Goal: Communication & Community: Share content

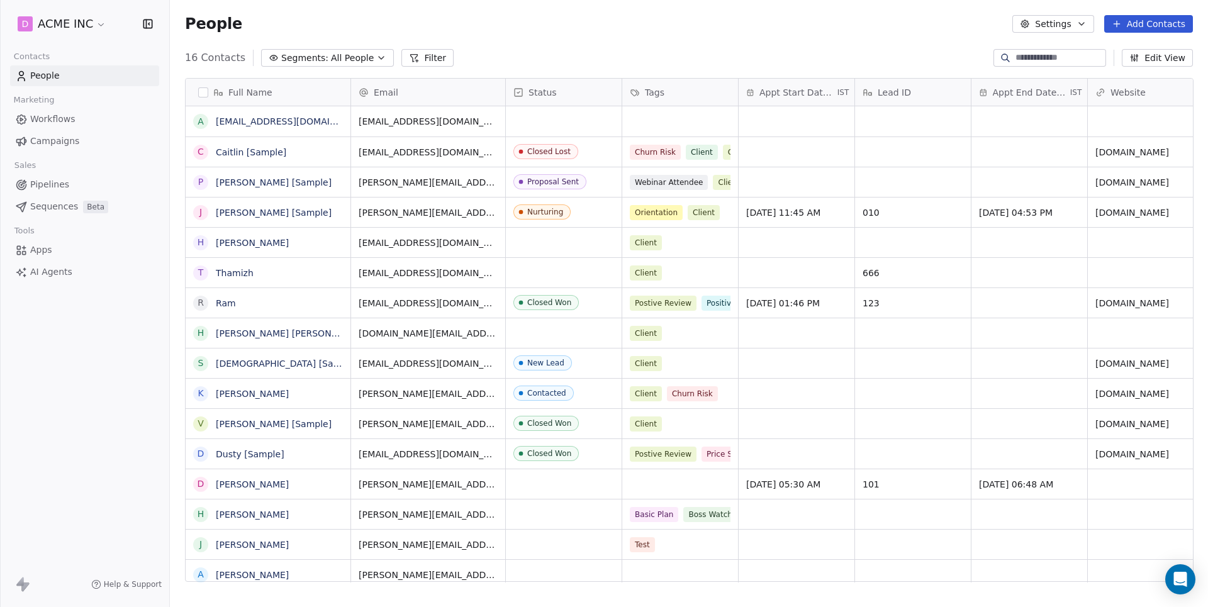
scroll to position [534, 1037]
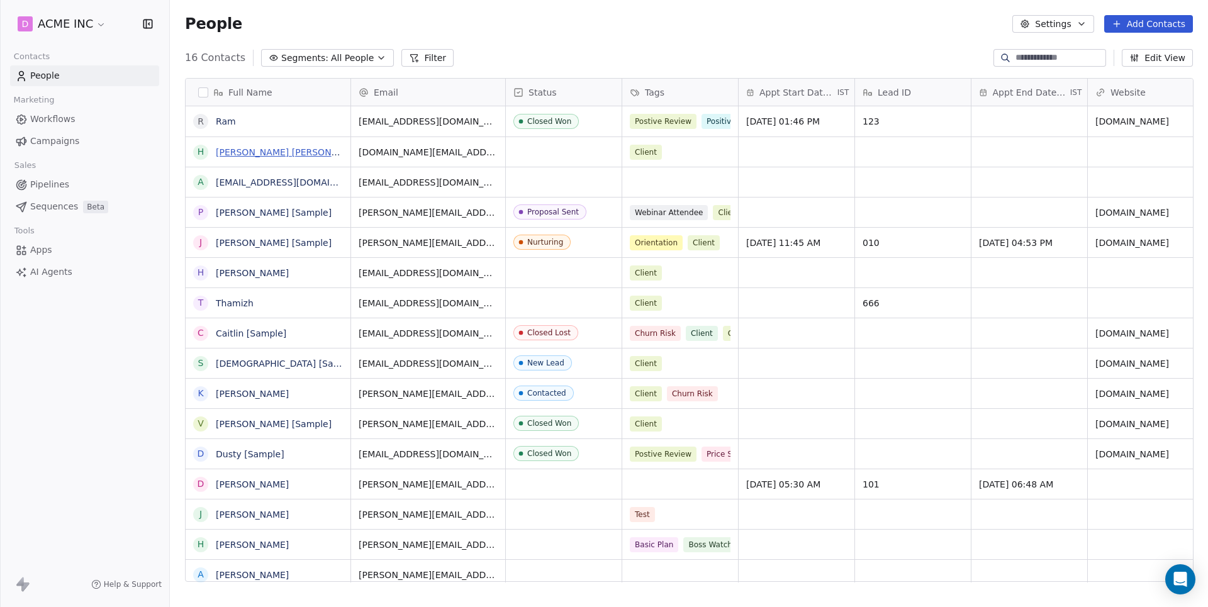
click at [249, 152] on link "harry Harry" at bounding box center [290, 152] width 149 height 10
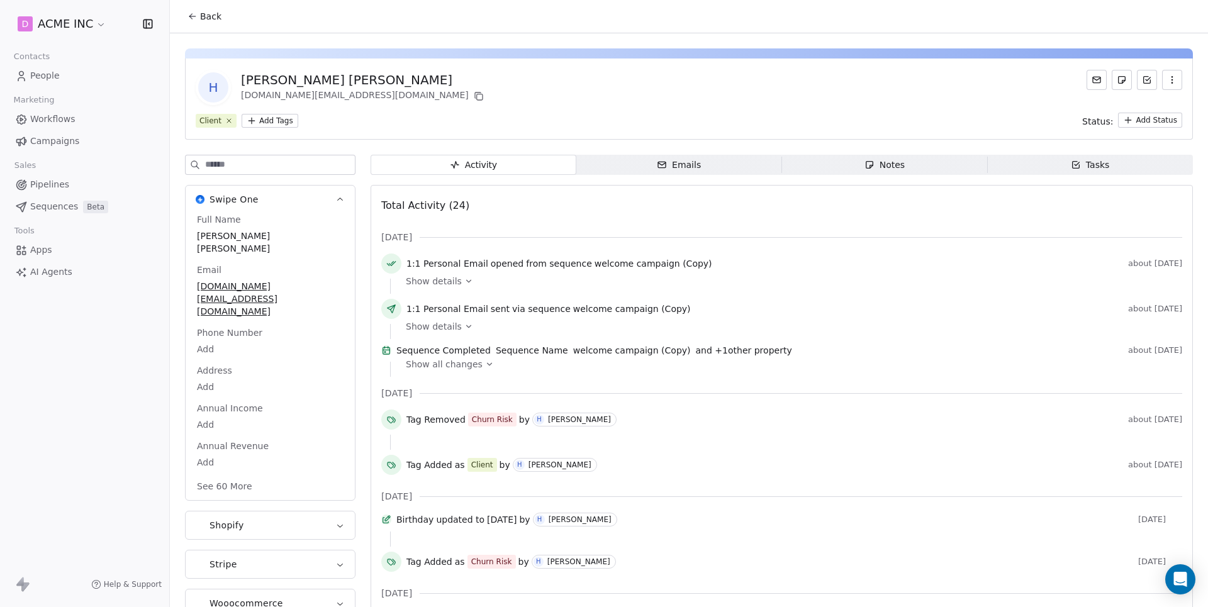
click at [708, 171] on span "Emails Emails" at bounding box center [679, 165] width 206 height 20
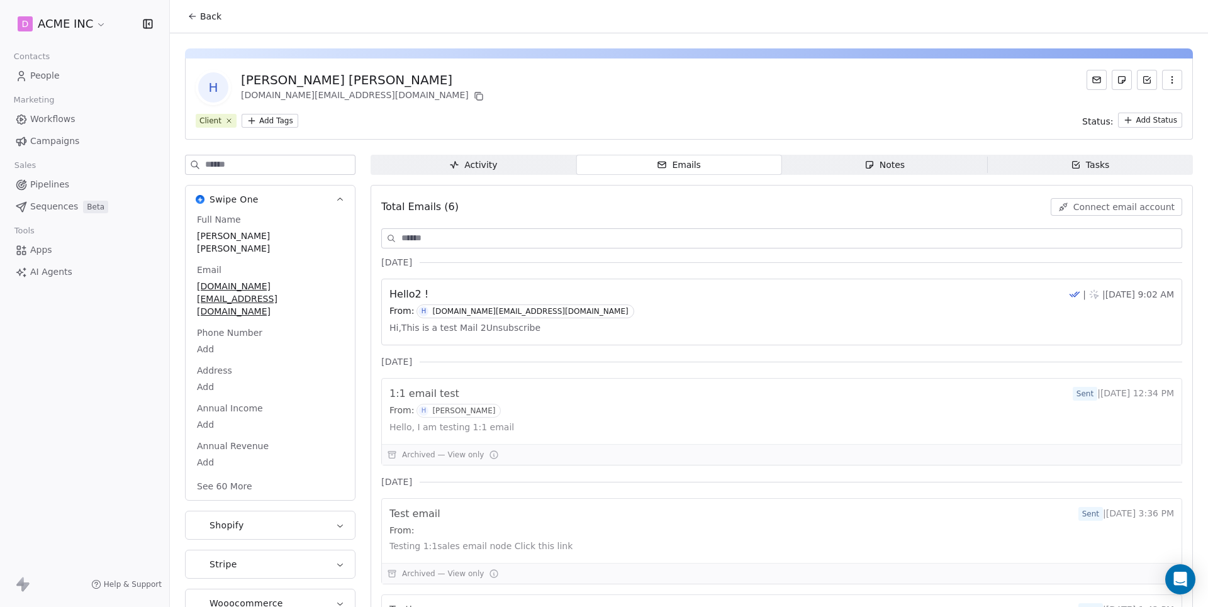
click at [1089, 208] on span "Connect email account" at bounding box center [1123, 207] width 101 height 13
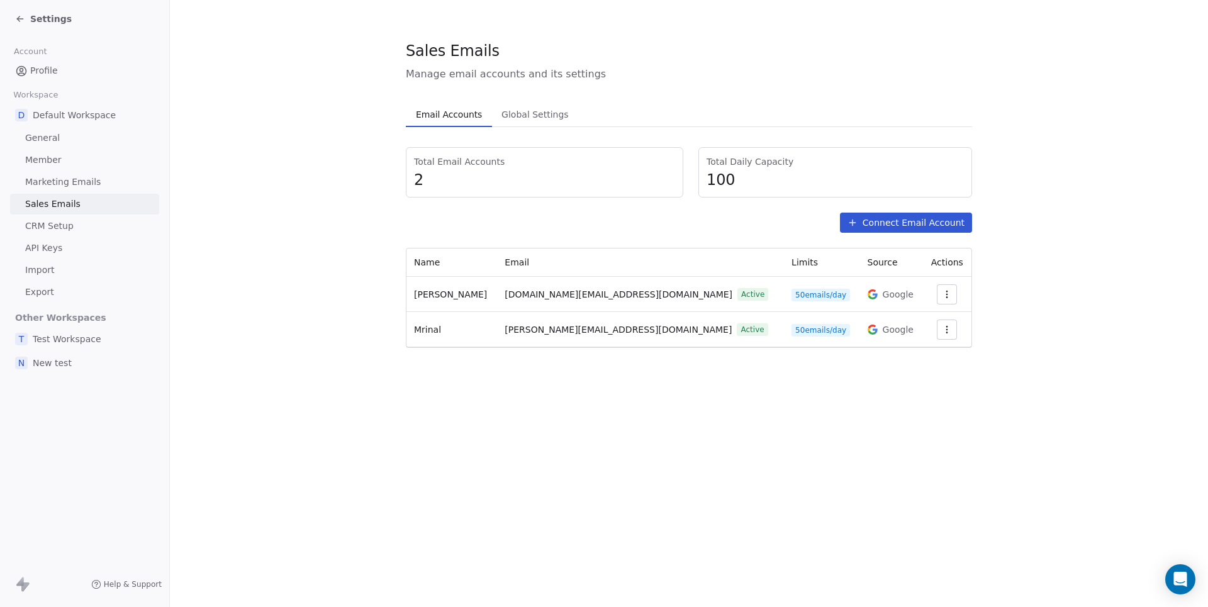
click at [42, 69] on span "Profile" at bounding box center [44, 70] width 28 height 13
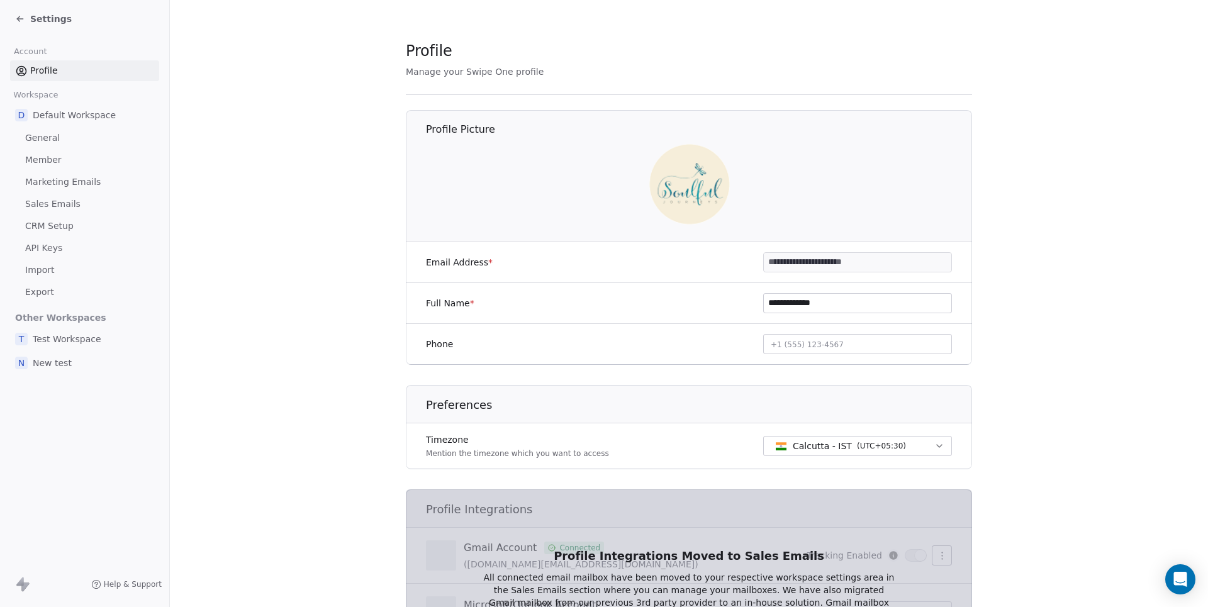
scroll to position [25, 0]
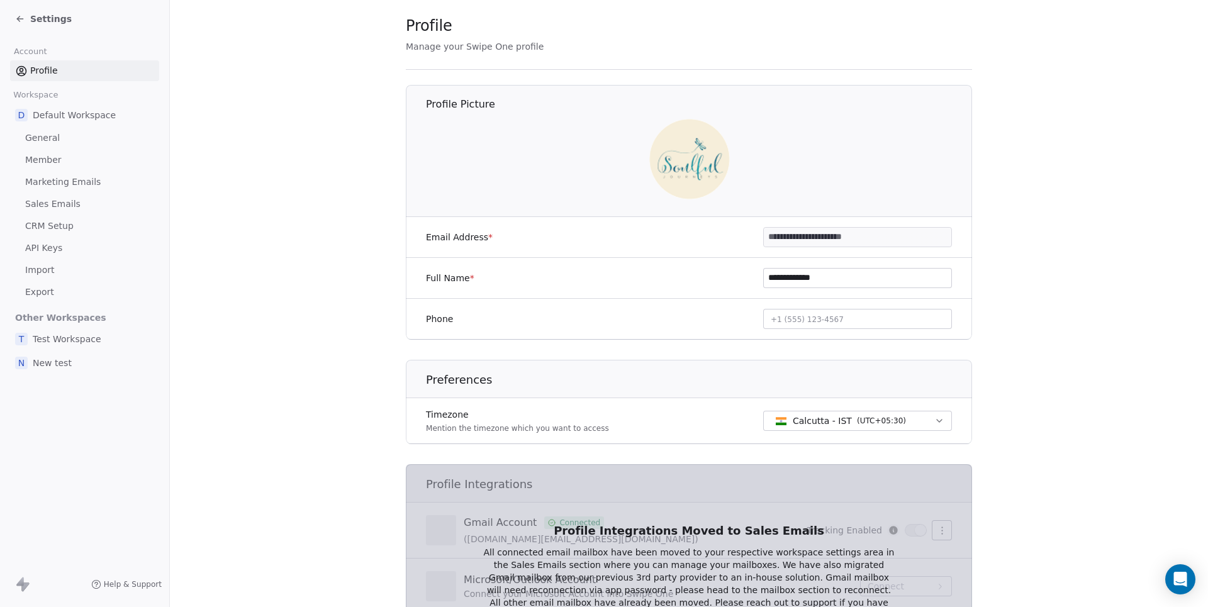
click at [57, 15] on span "Settings" at bounding box center [51, 19] width 42 height 13
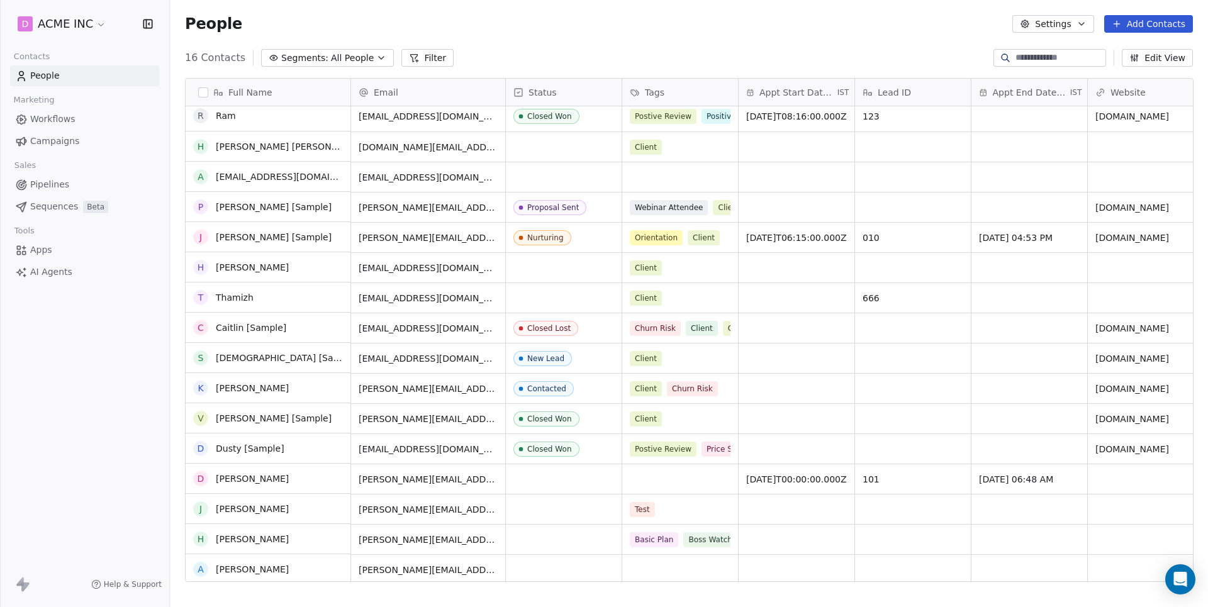
scroll to position [5, 0]
click at [250, 543] on link "[PERSON_NAME]" at bounding box center [252, 540] width 73 height 10
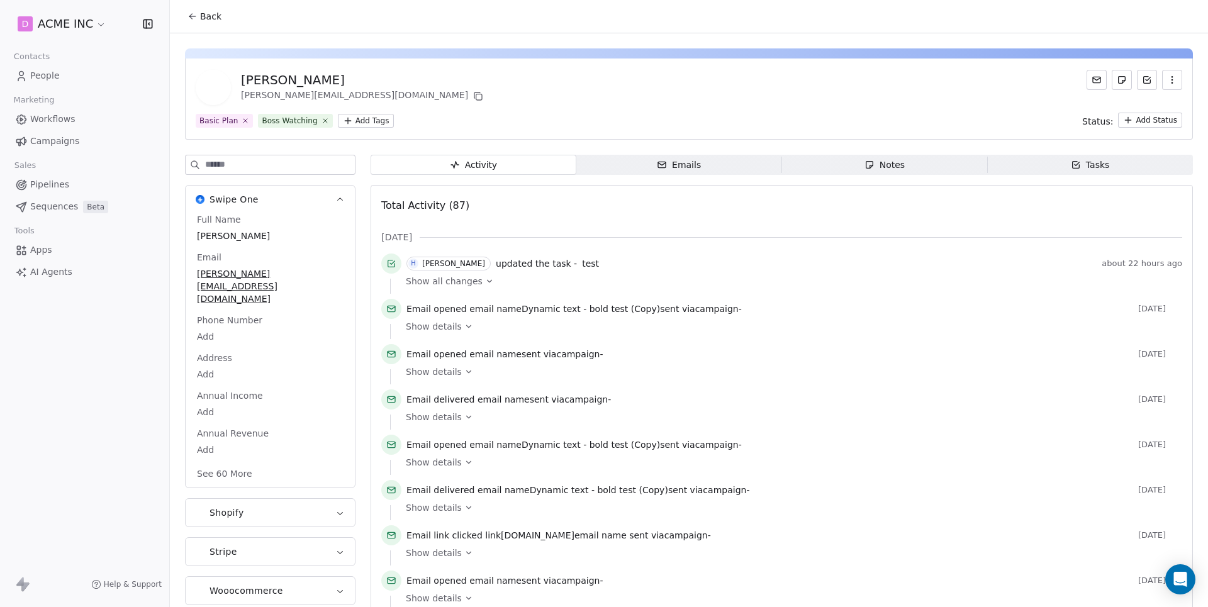
click at [738, 169] on span "Emails Emails" at bounding box center [679, 165] width 206 height 20
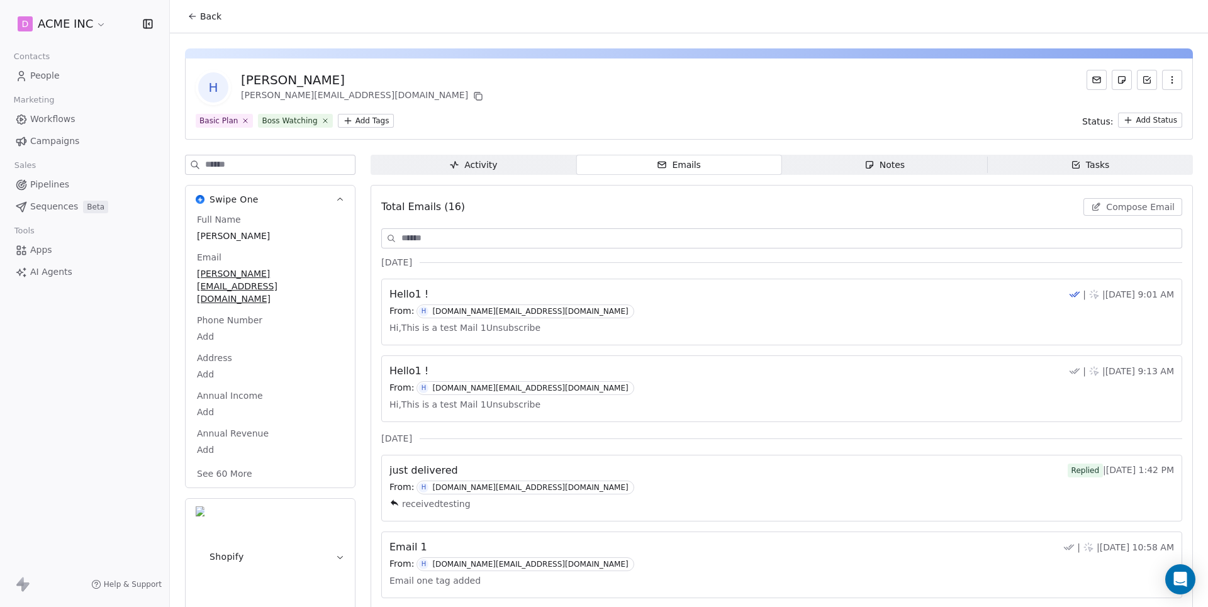
click at [1145, 199] on button "Compose Email" at bounding box center [1132, 207] width 99 height 18
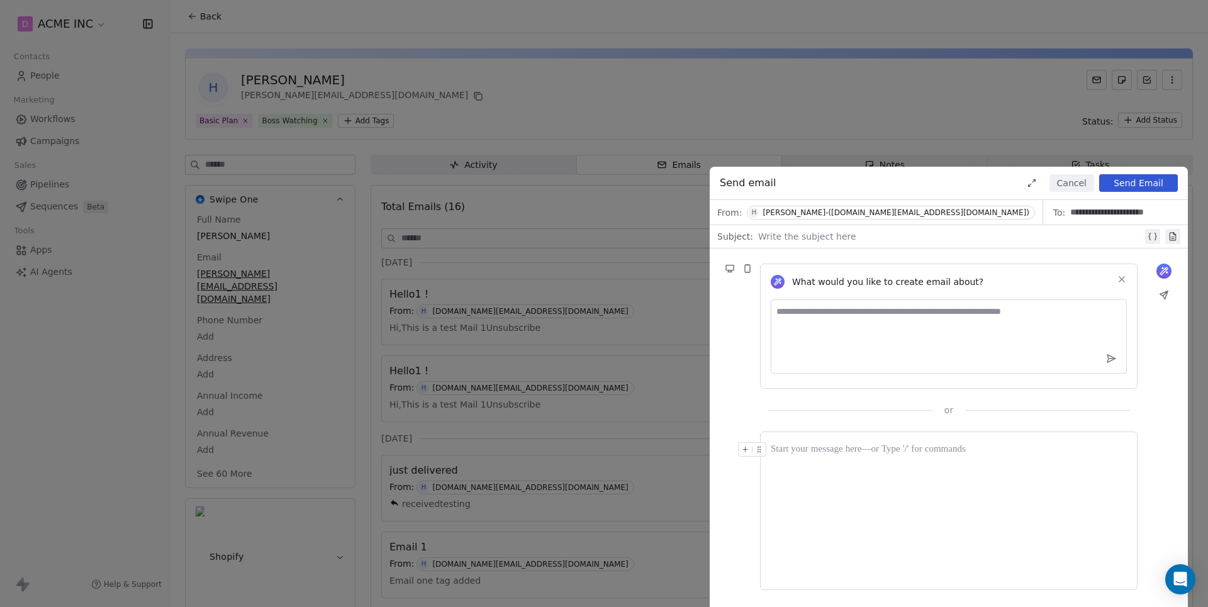
click at [816, 240] on div at bounding box center [950, 236] width 384 height 15
click at [846, 317] on textarea at bounding box center [949, 336] width 356 height 74
click at [911, 315] on textarea "**********" at bounding box center [948, 336] width 355 height 74
type textarea "**********"
click at [1108, 362] on icon at bounding box center [1111, 359] width 8 height 8
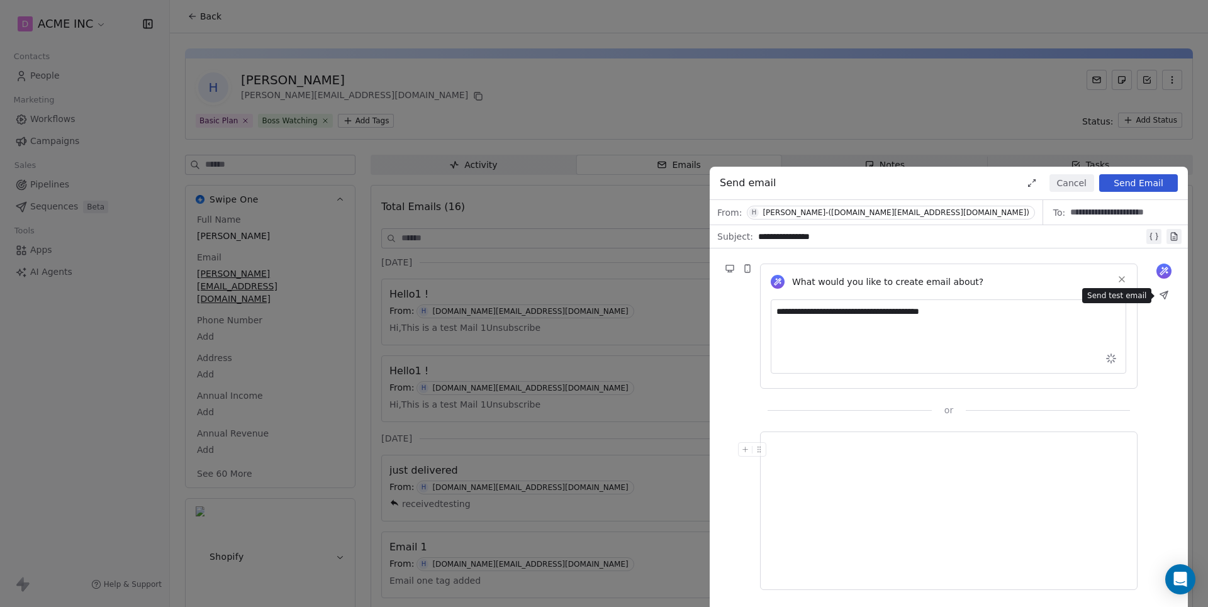
click at [1166, 296] on icon at bounding box center [1164, 295] width 8 height 8
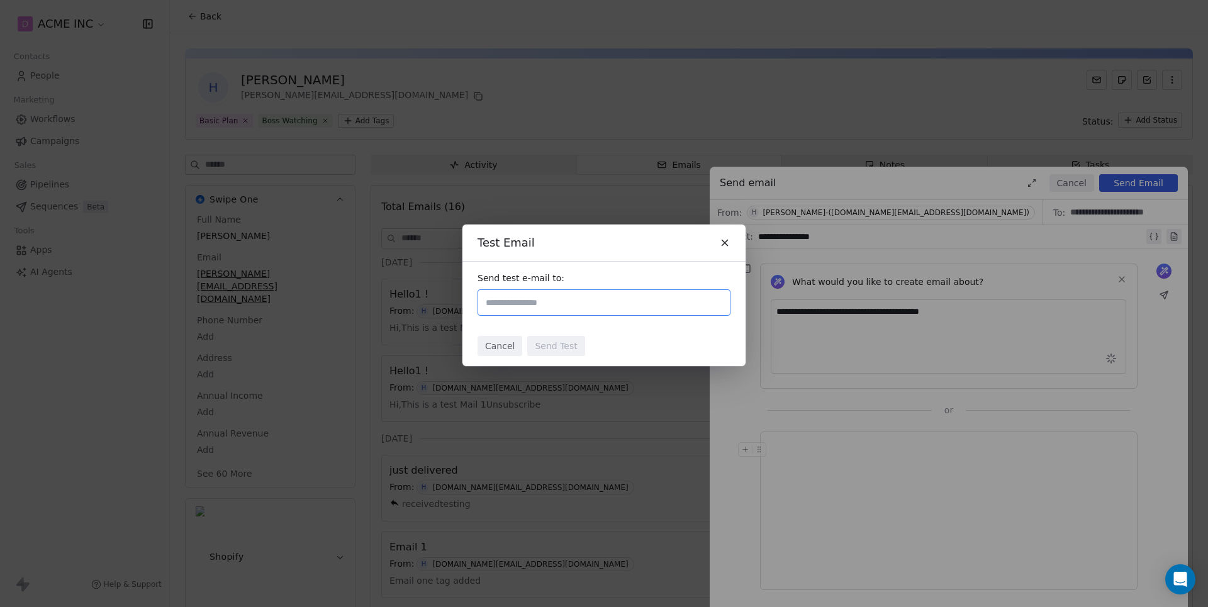
click at [720, 242] on icon at bounding box center [724, 242] width 11 height 11
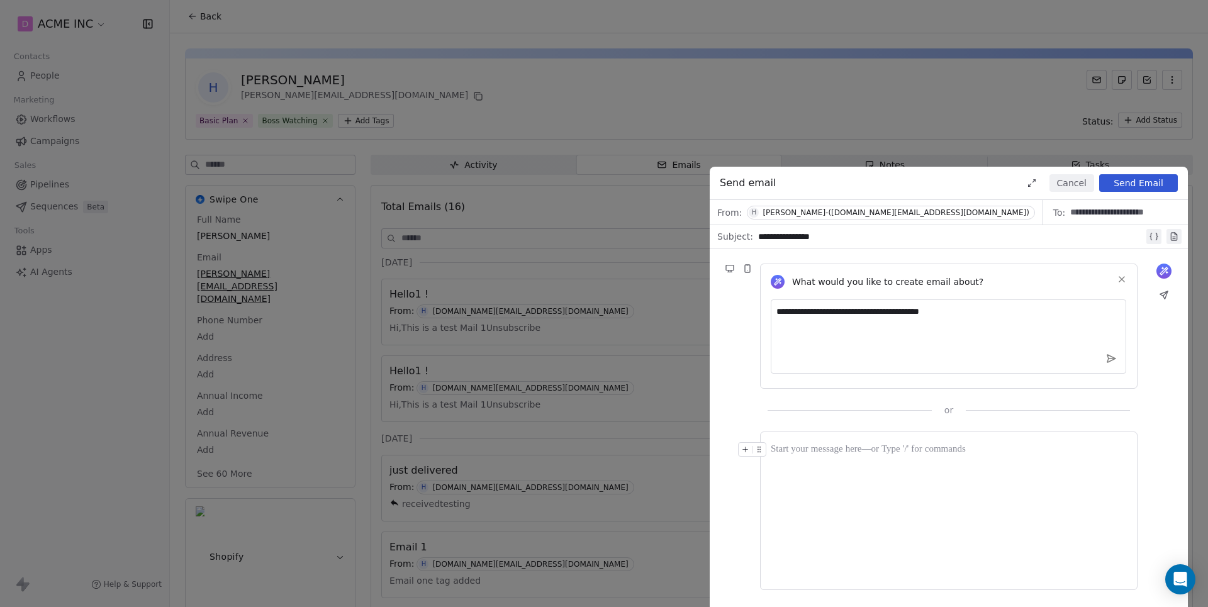
click at [541, 285] on div "**********" at bounding box center [604, 303] width 1208 height 607
click at [1081, 182] on button "Cancel" at bounding box center [1071, 183] width 45 height 18
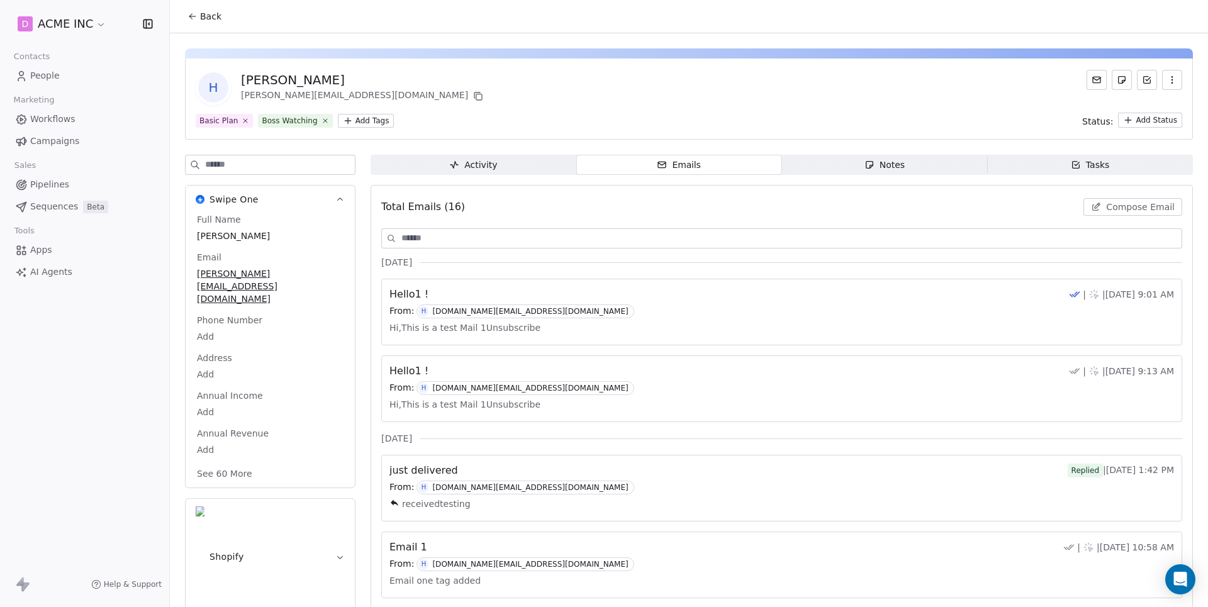
click at [47, 120] on span "Workflows" at bounding box center [52, 119] width 45 height 13
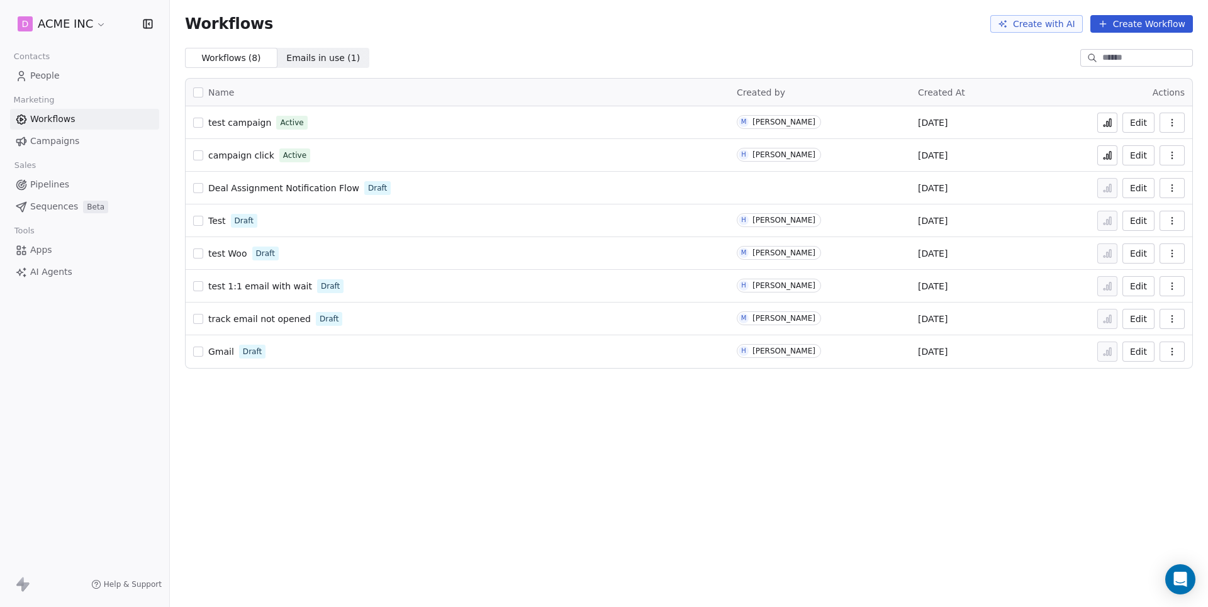
click at [247, 126] on span "test campaign" at bounding box center [239, 123] width 63 height 10
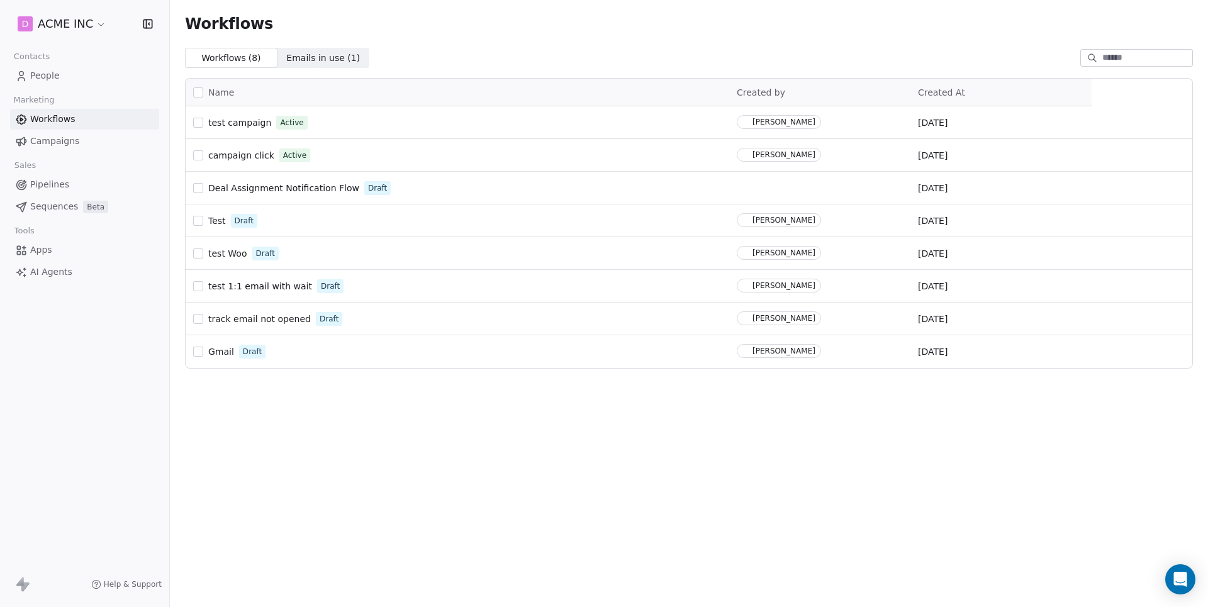
click at [214, 222] on span "Test" at bounding box center [217, 221] width 18 height 10
